Goal: Transaction & Acquisition: Purchase product/service

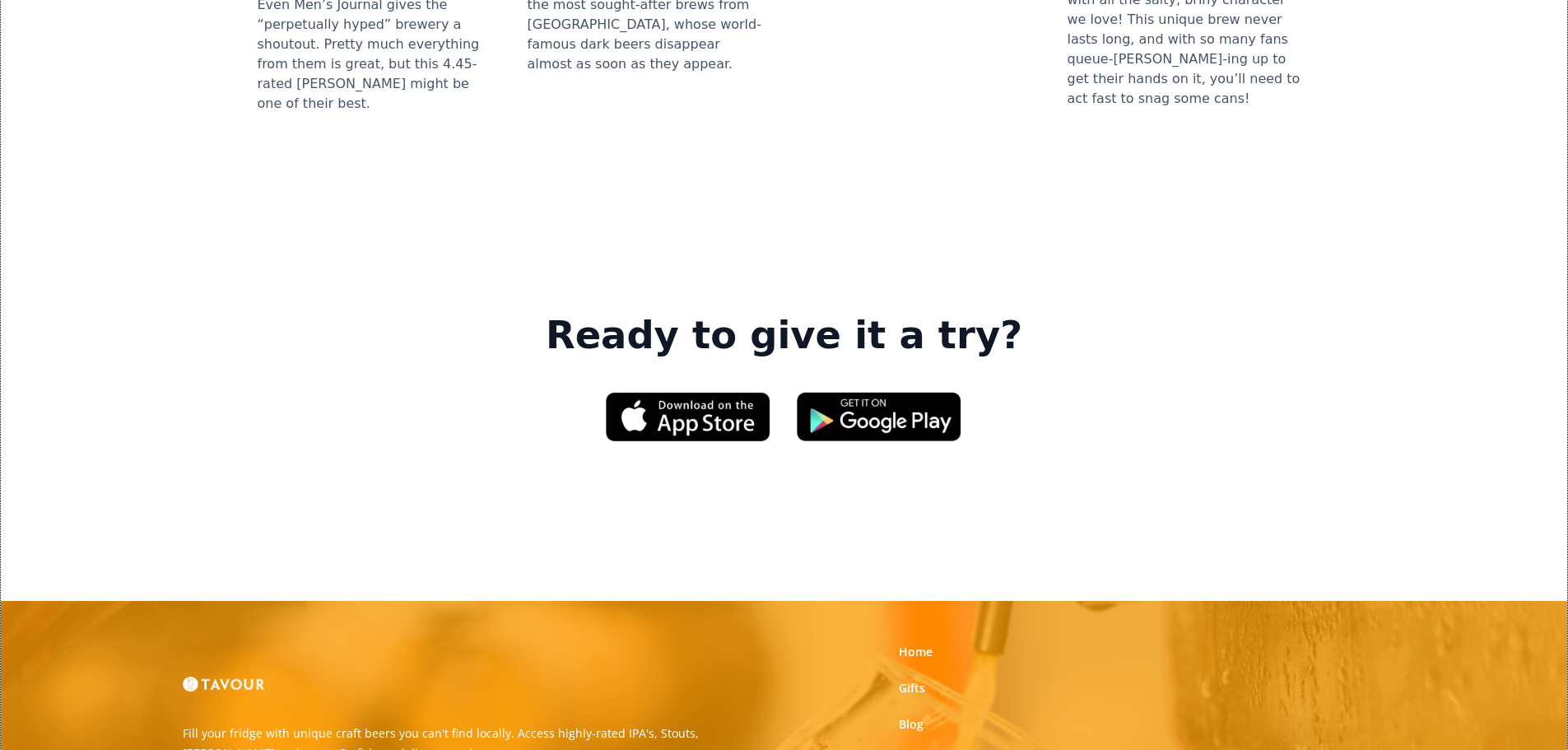
scroll to position [2388, 0]
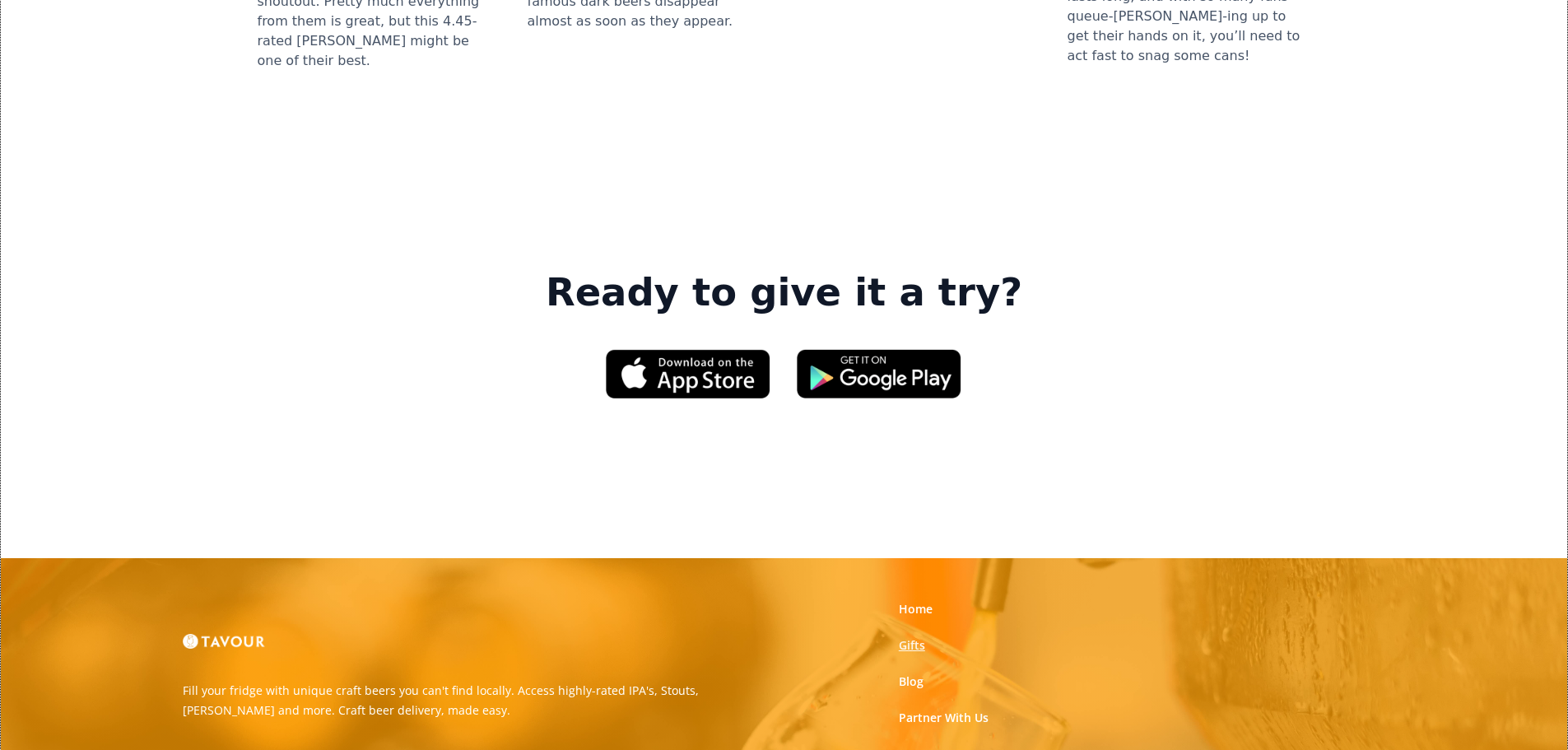
click at [902, 638] on link "Gifts" at bounding box center [912, 646] width 27 height 17
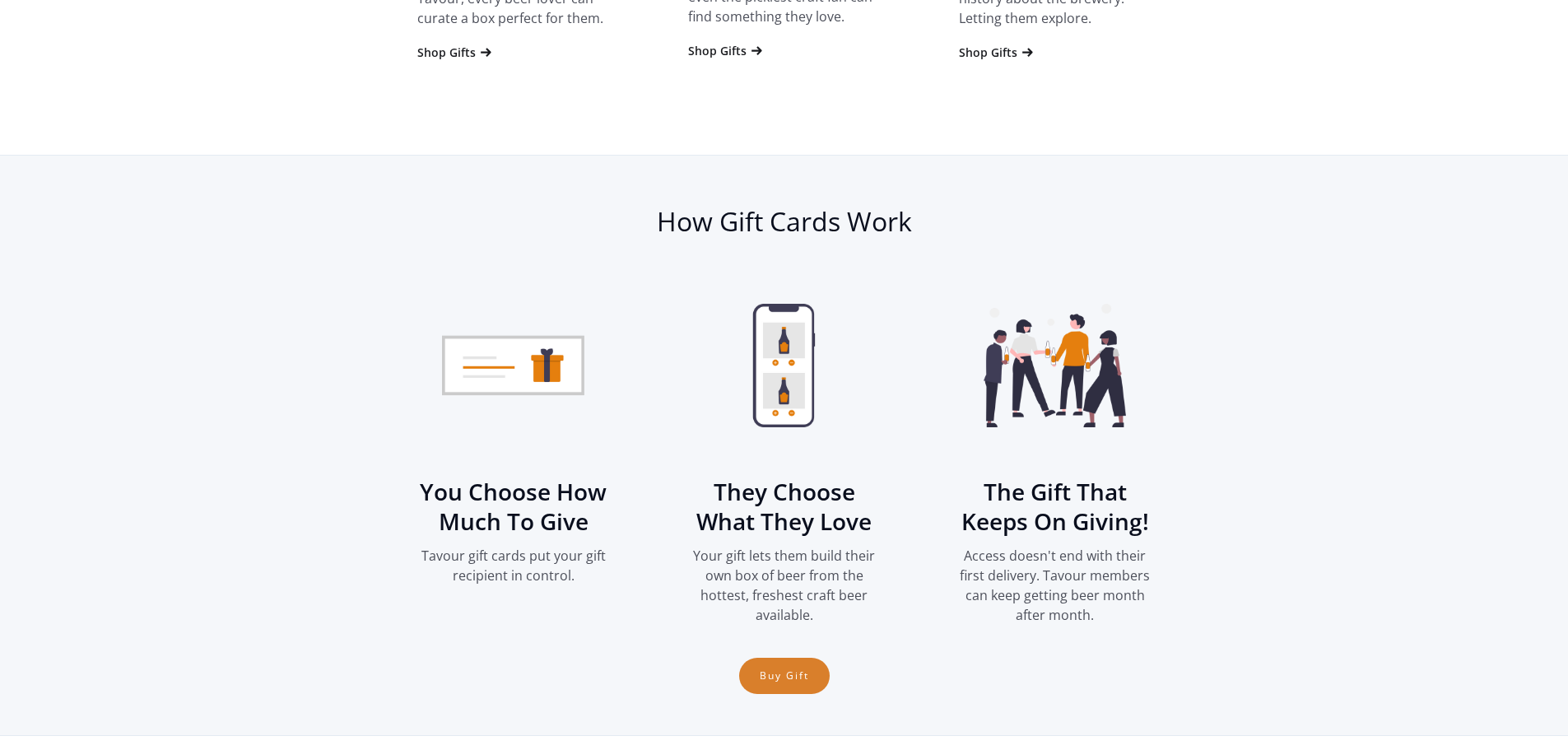
scroll to position [1483, 0]
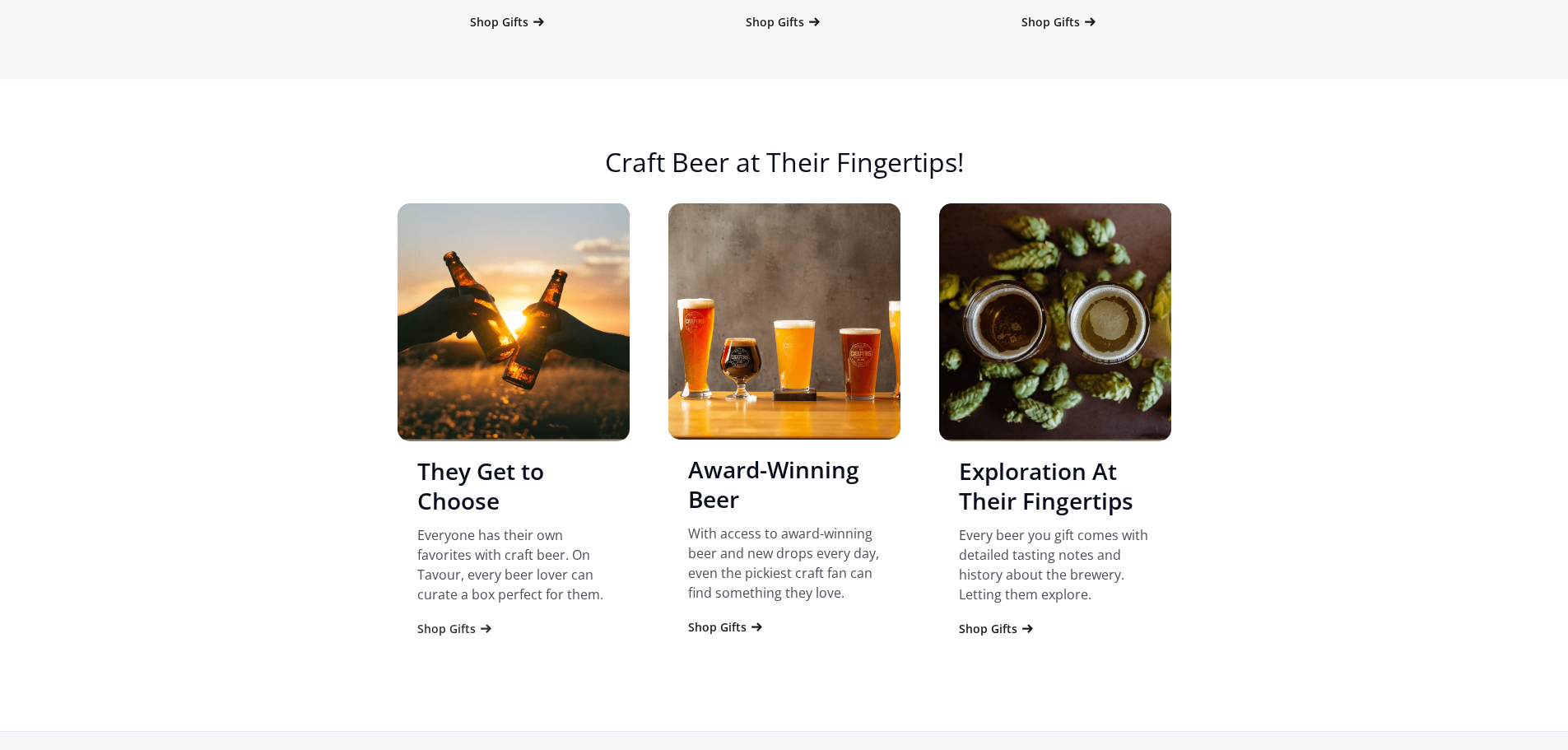
drag, startPoint x: 539, startPoint y: 342, endPoint x: 460, endPoint y: 631, distance: 299.6
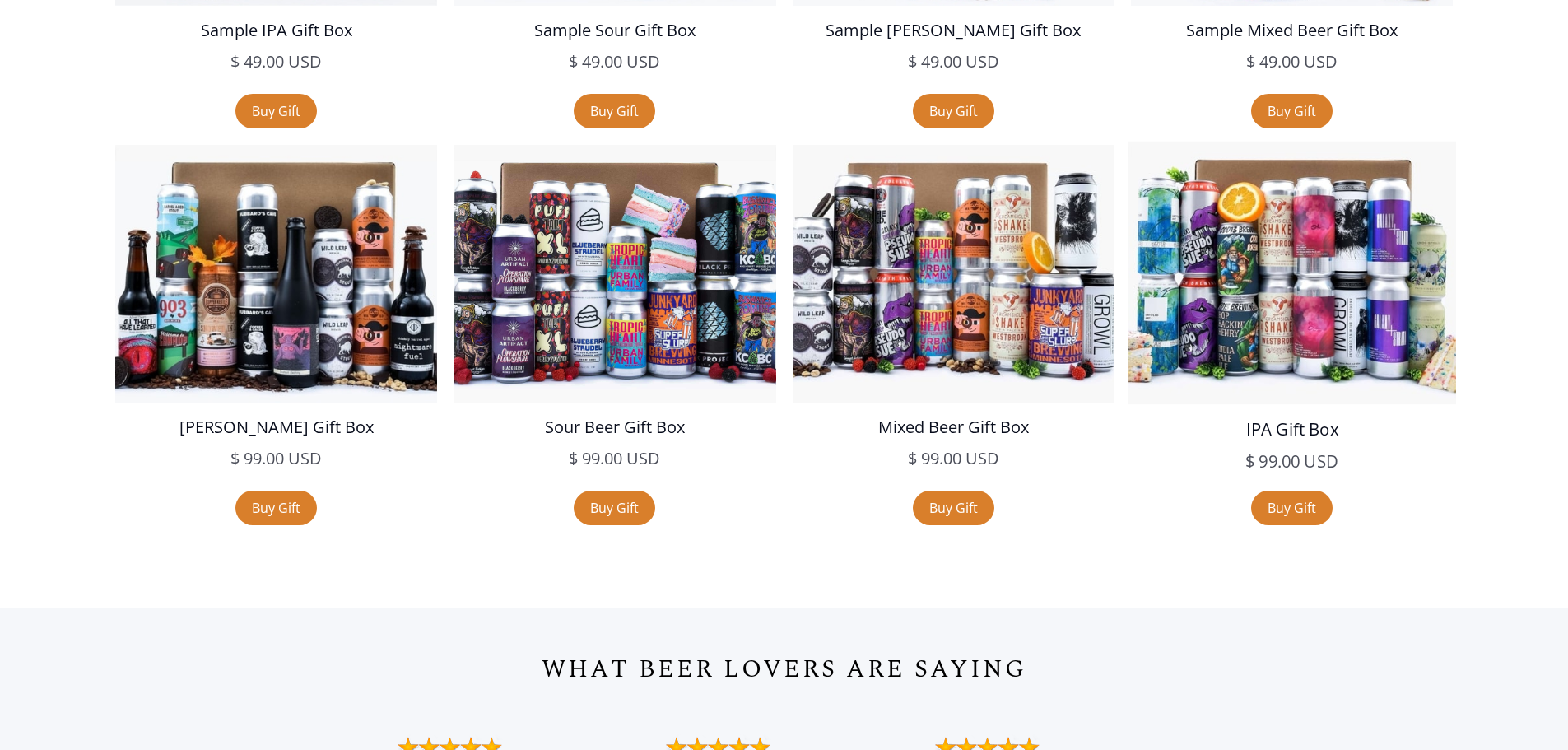
scroll to position [3285, 0]
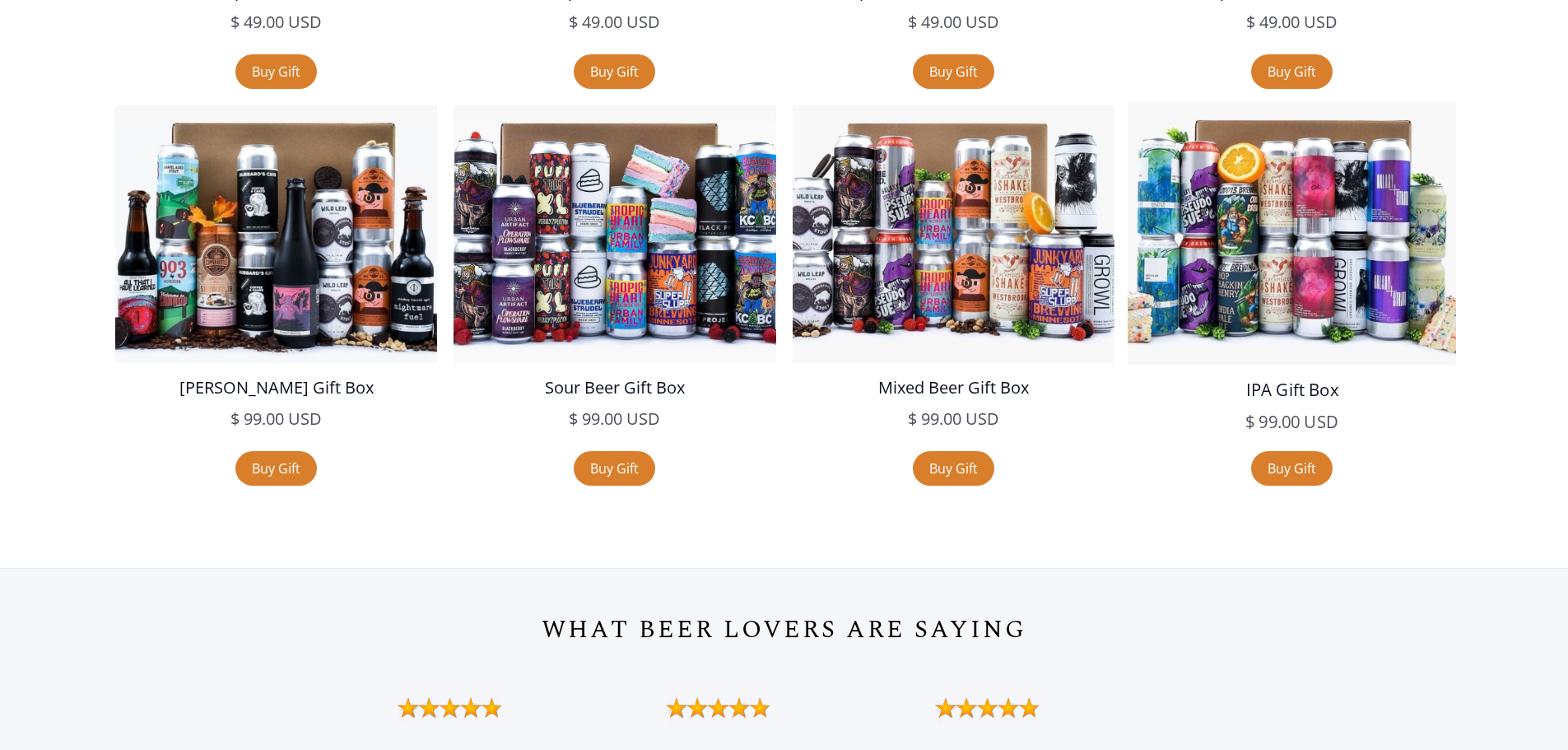
click at [1321, 275] on img at bounding box center [1291, 234] width 328 height 263
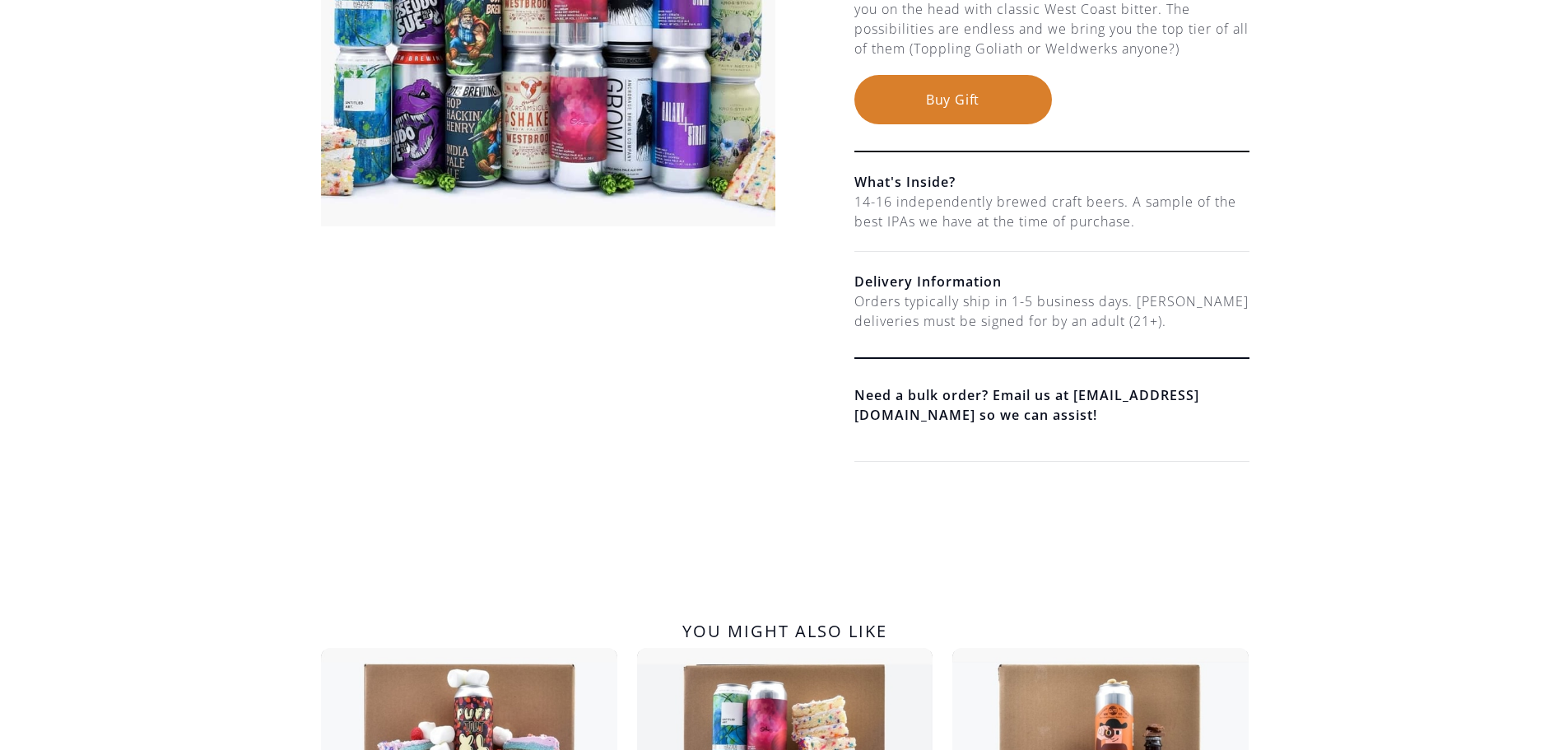
scroll to position [329, 0]
click at [985, 116] on button "Buy Gift" at bounding box center [953, 100] width 198 height 49
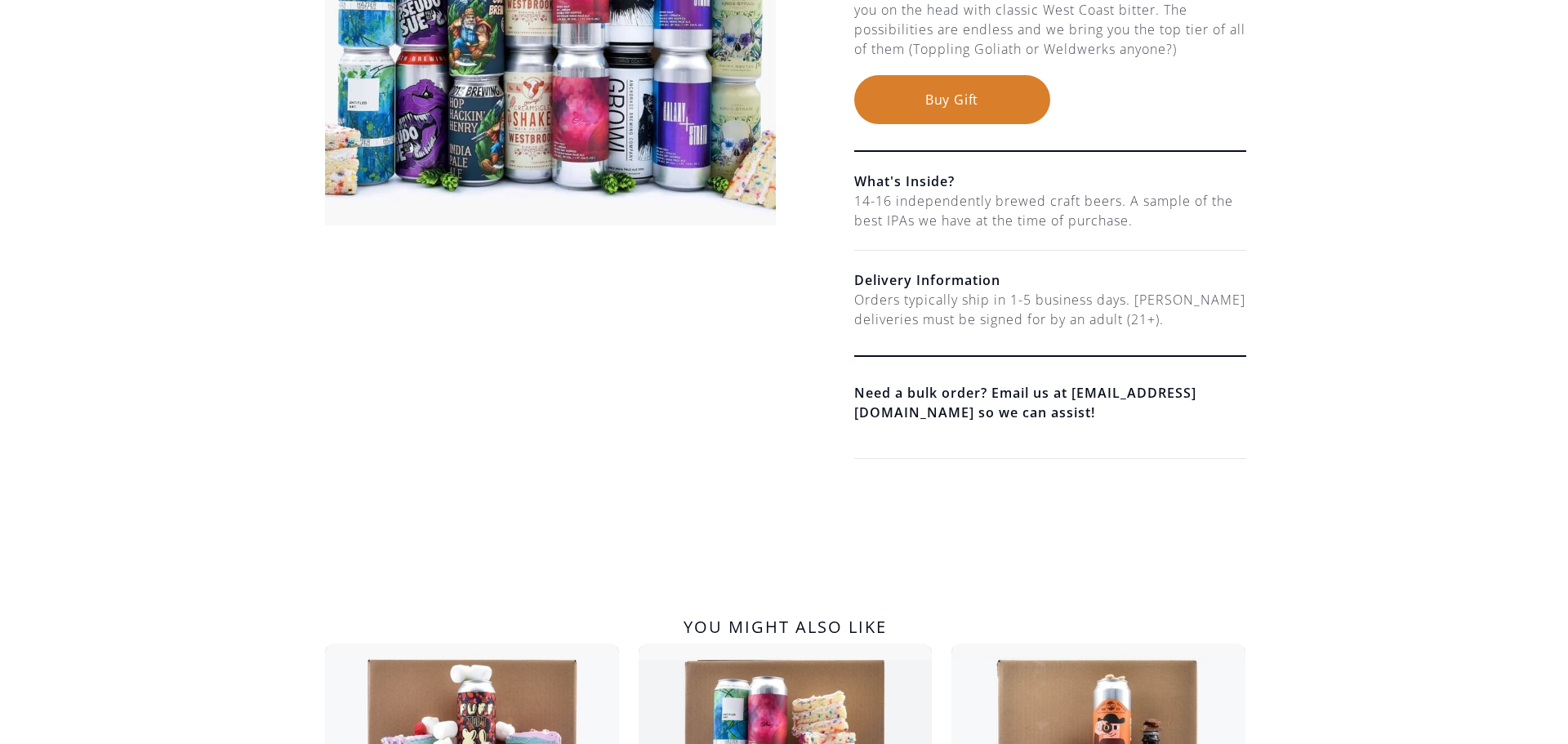
scroll to position [0, 0]
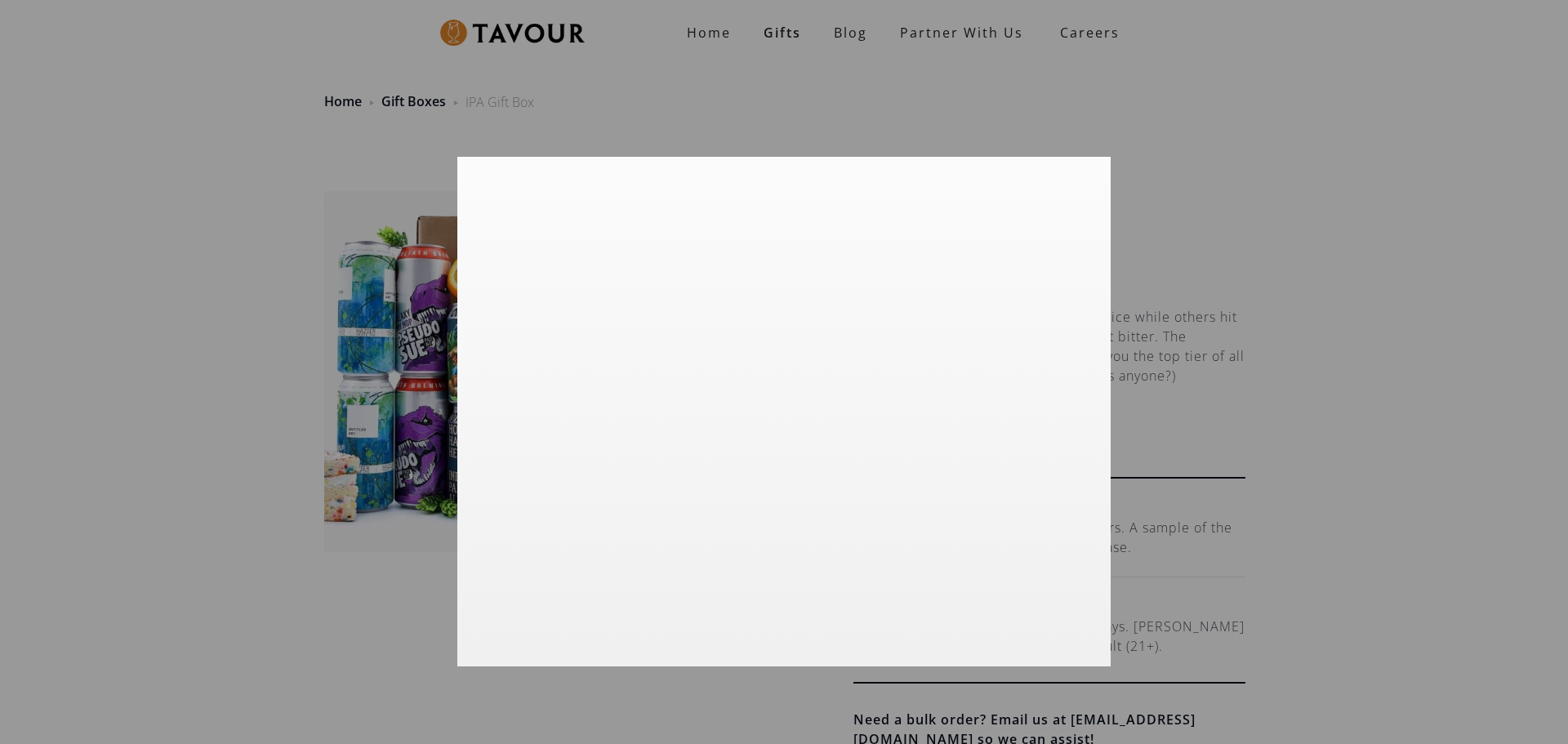
click at [1303, 301] on div at bounding box center [784, 372] width 1568 height 744
click at [949, 56] on div at bounding box center [784, 372] width 1568 height 744
click at [796, 28] on div at bounding box center [784, 372] width 1568 height 744
click at [1172, 212] on div at bounding box center [784, 372] width 1568 height 744
click at [925, 40] on div at bounding box center [784, 372] width 1568 height 744
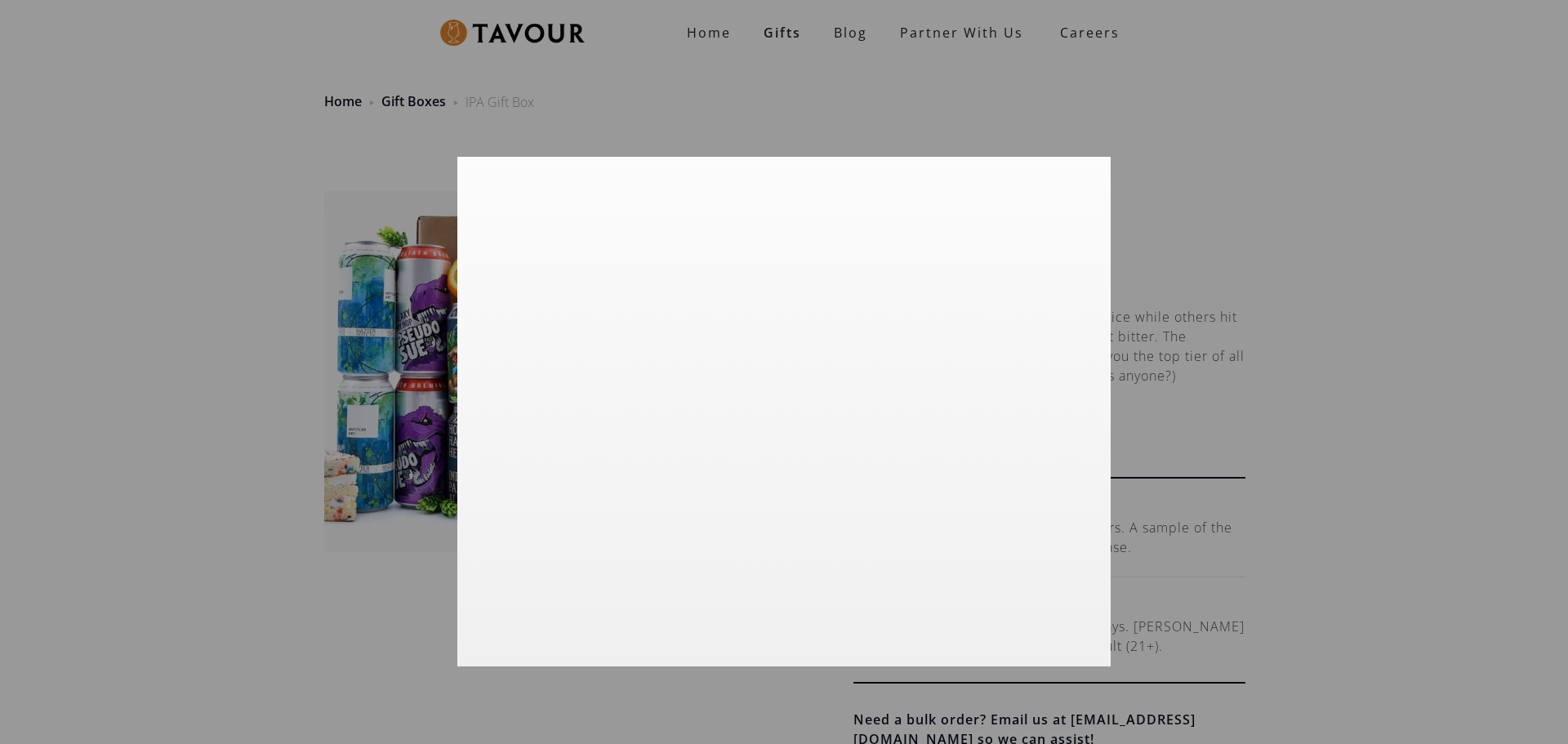
click at [1212, 196] on div at bounding box center [784, 372] width 1568 height 744
click at [1209, 172] on div at bounding box center [784, 372] width 1568 height 744
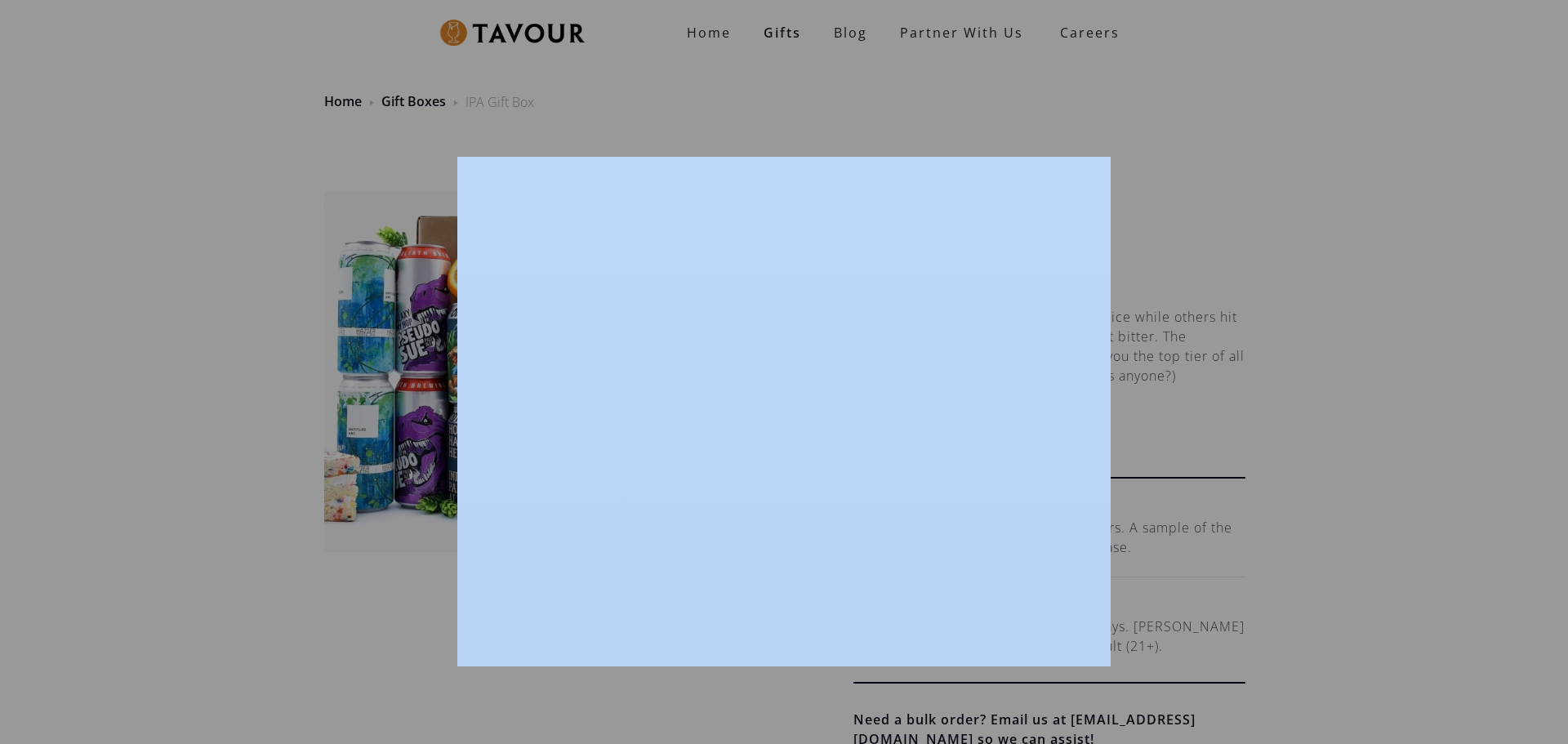
drag, startPoint x: 1209, startPoint y: 172, endPoint x: 752, endPoint y: 55, distance: 471.7
click at [1206, 172] on div at bounding box center [784, 372] width 1568 height 744
click at [306, 67] on div at bounding box center [784, 372] width 1568 height 744
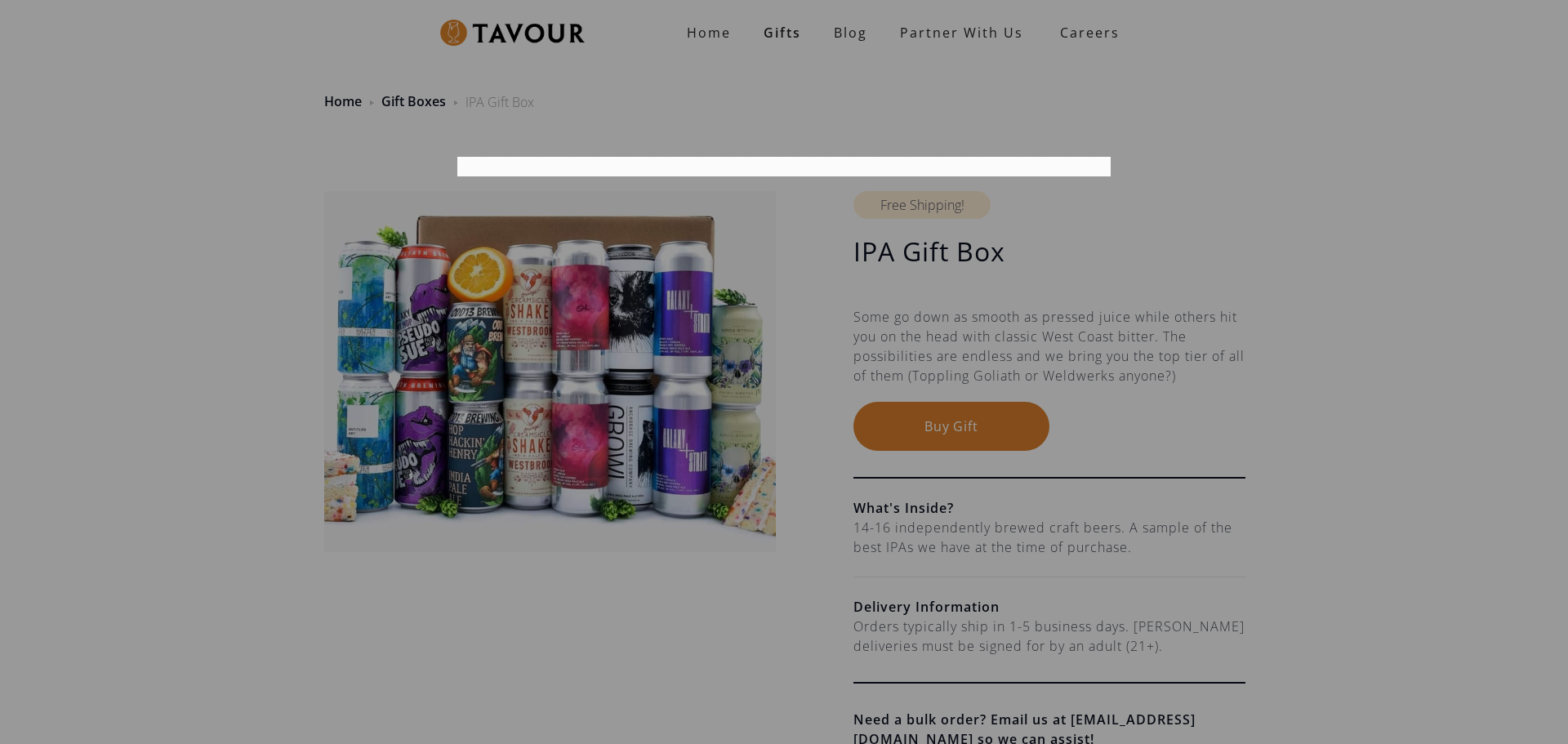
click at [1228, 176] on div at bounding box center [784, 372] width 1568 height 744
